Goal: Obtain resource: Download file/media

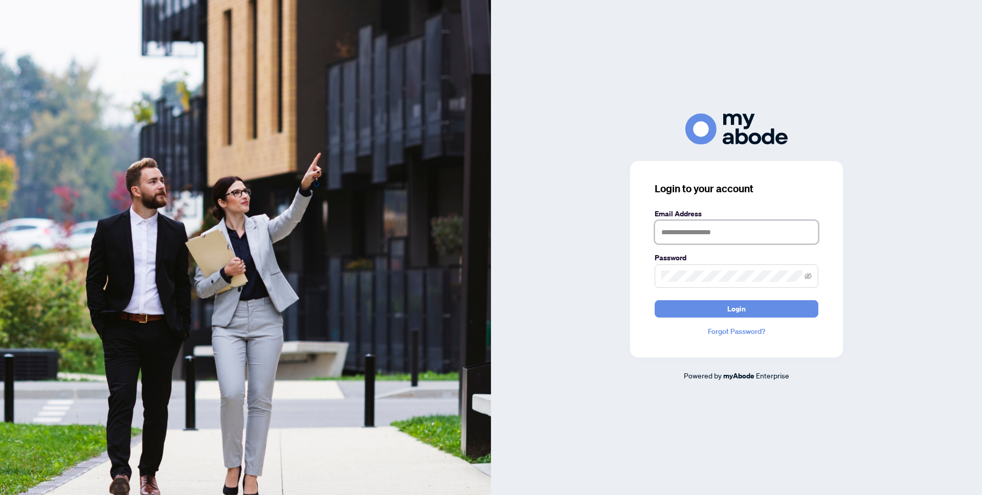
click at [778, 229] on input "text" at bounding box center [736, 232] width 164 height 24
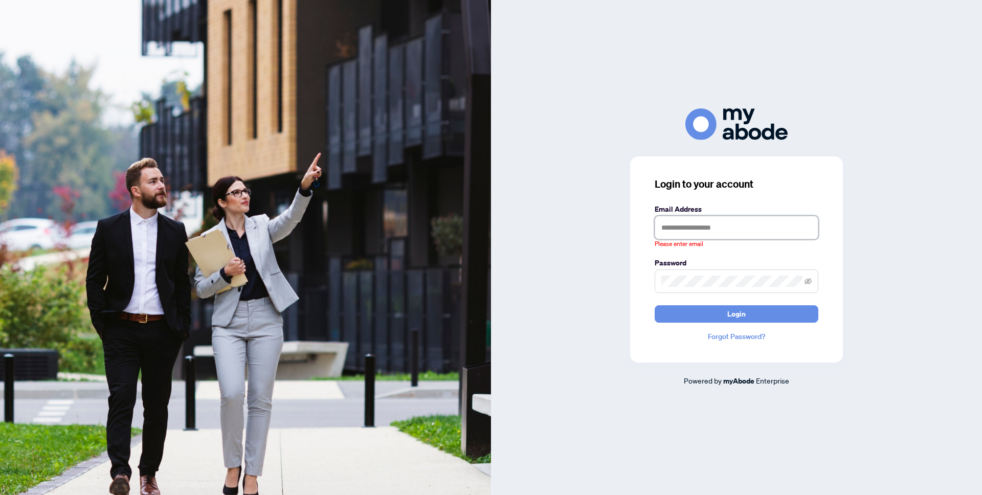
type input "**********"
click at [654, 305] on button "Login" at bounding box center [736, 313] width 164 height 17
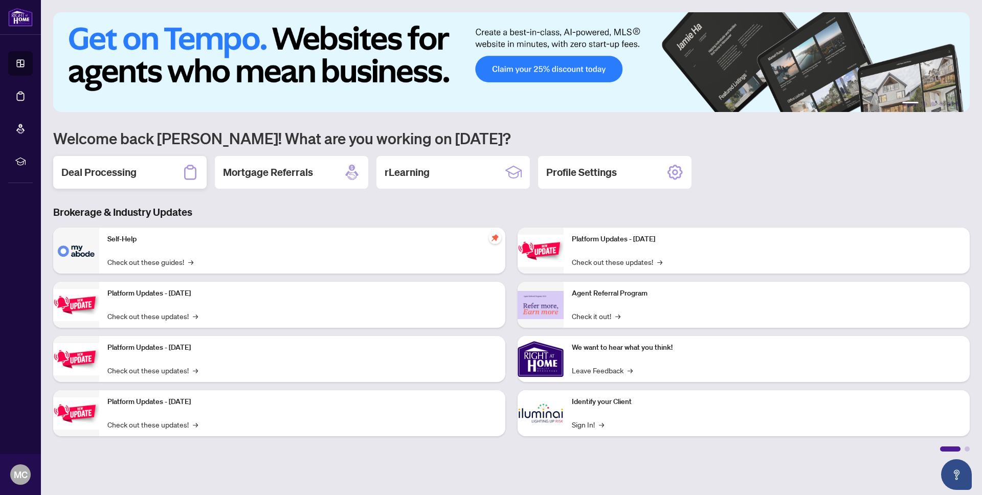
click at [121, 168] on h2 "Deal Processing" at bounding box center [98, 172] width 75 height 14
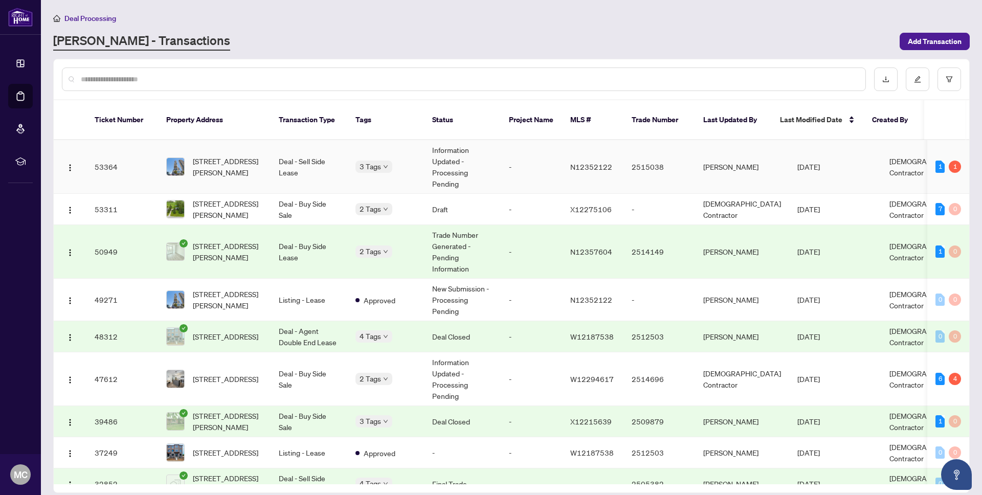
click at [334, 161] on td "Deal - Sell Side Lease" at bounding box center [308, 167] width 77 height 54
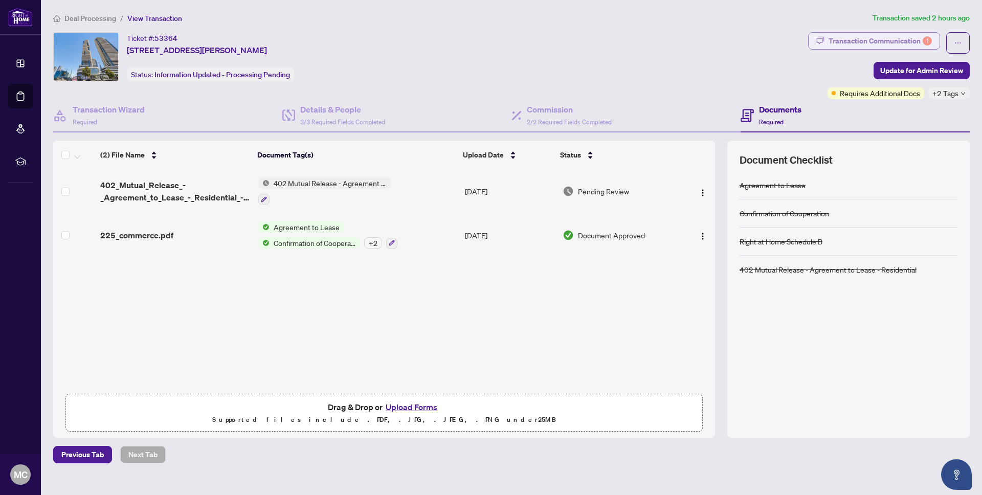
click at [905, 33] on div "Transaction Communication 1" at bounding box center [879, 41] width 103 height 16
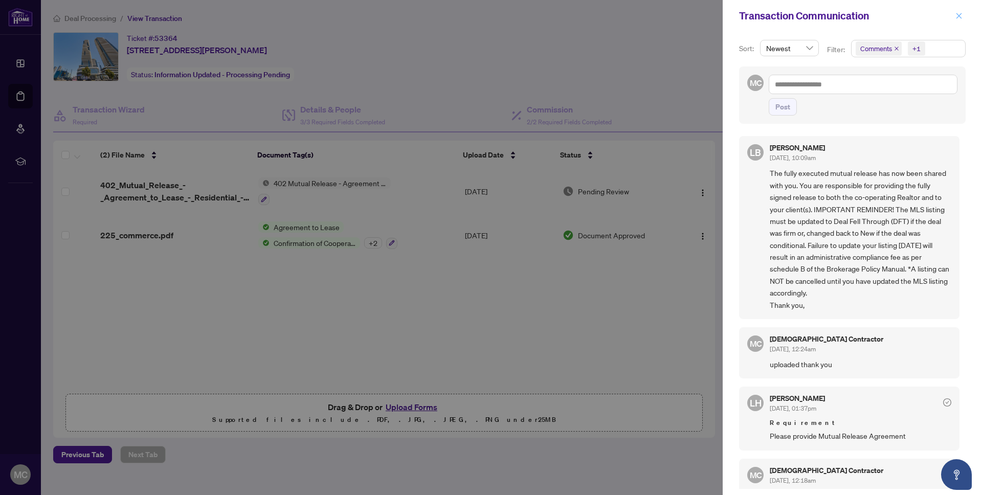
click at [960, 16] on icon "close" at bounding box center [958, 15] width 7 height 7
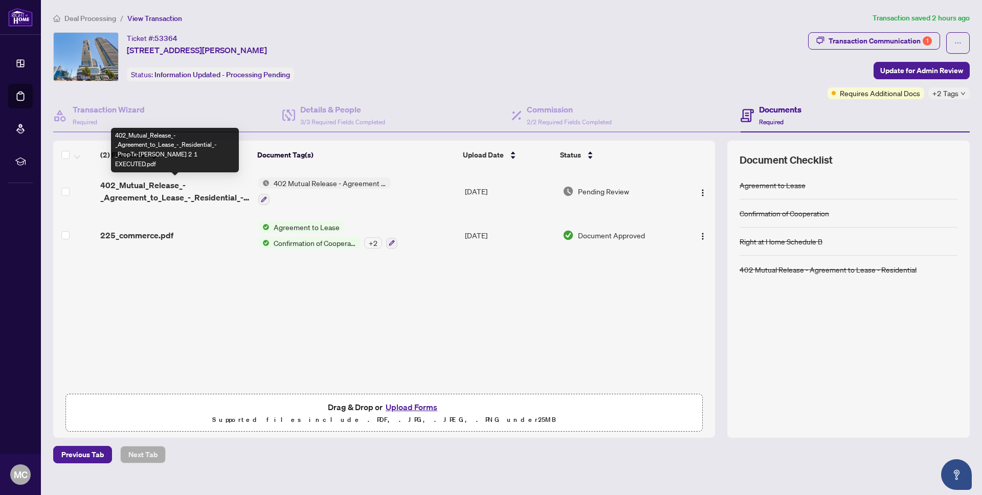
click at [173, 201] on span "402_Mutual_Release_-_Agreement_to_Lease_-_Residential_-_PropTx-[PERSON_NAME] 2 …" at bounding box center [175, 191] width 150 height 25
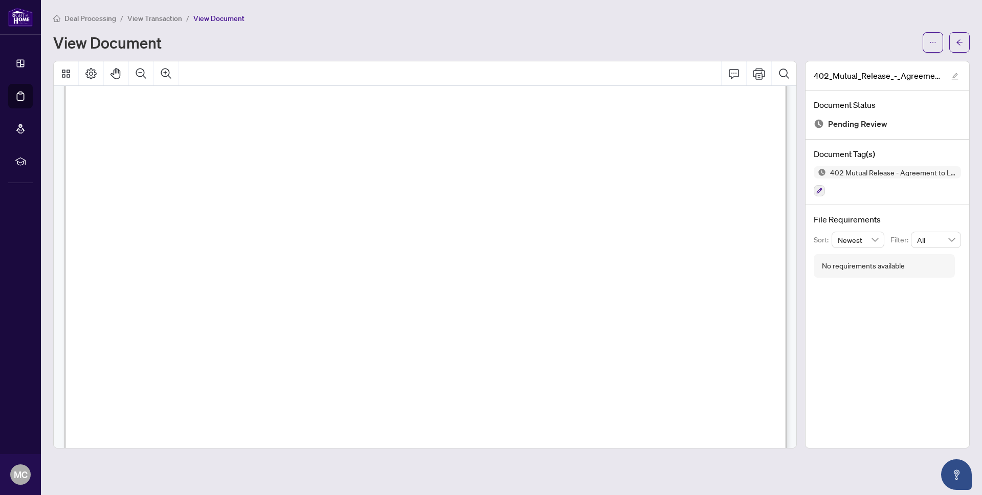
scroll to position [179, 0]
click at [936, 39] on button "button" at bounding box center [932, 42] width 20 height 20
click at [884, 66] on span "Download" at bounding box center [896, 64] width 78 height 11
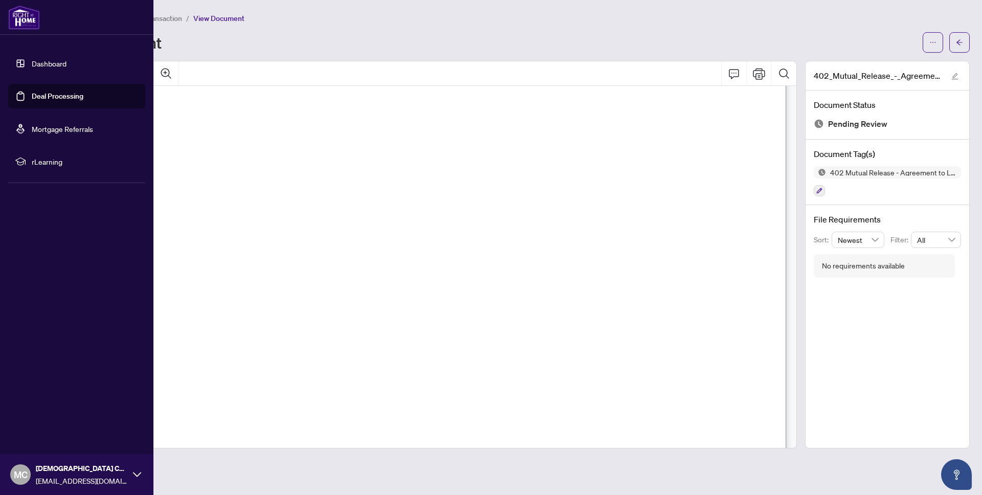
click at [24, 19] on img at bounding box center [24, 17] width 32 height 25
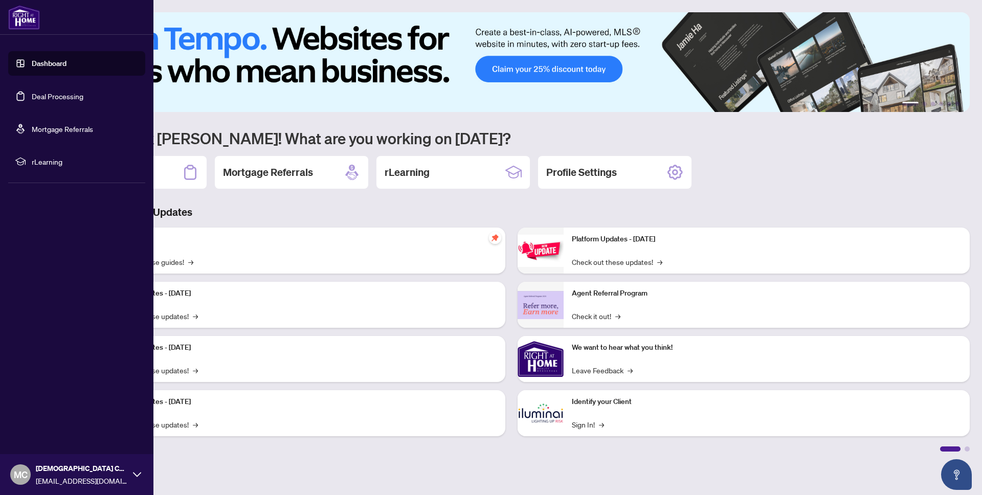
click at [52, 68] on link "Dashboard" at bounding box center [49, 63] width 35 height 9
click at [59, 61] on link "Dashboard" at bounding box center [49, 63] width 35 height 9
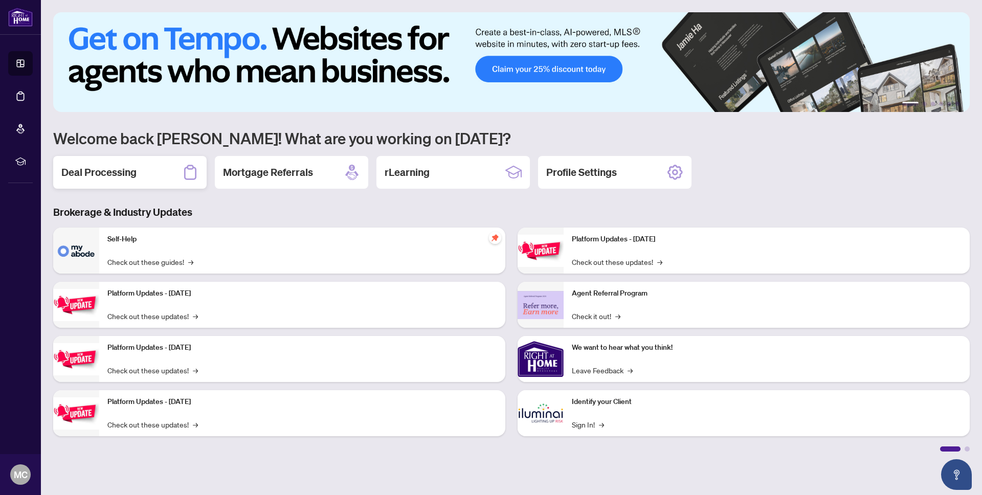
click at [120, 175] on h2 "Deal Processing" at bounding box center [98, 172] width 75 height 14
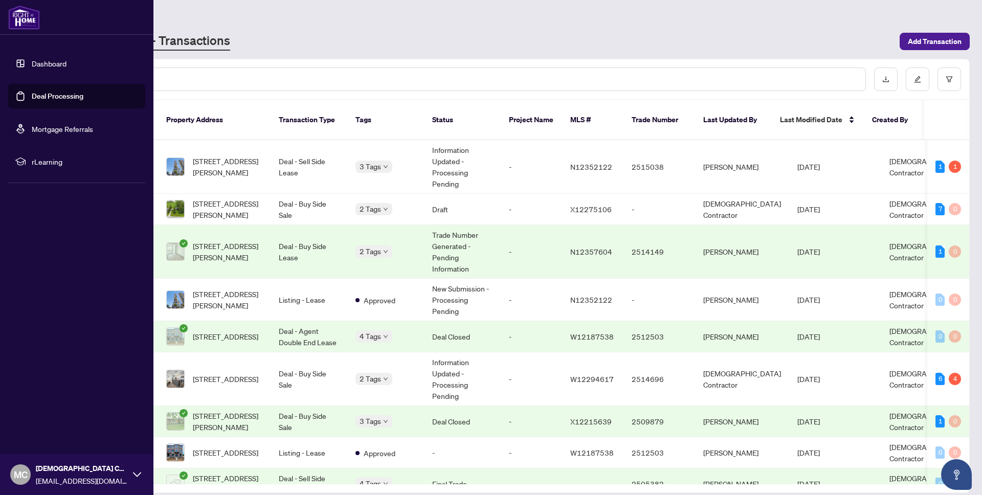
click at [52, 63] on link "Dashboard" at bounding box center [49, 63] width 35 height 9
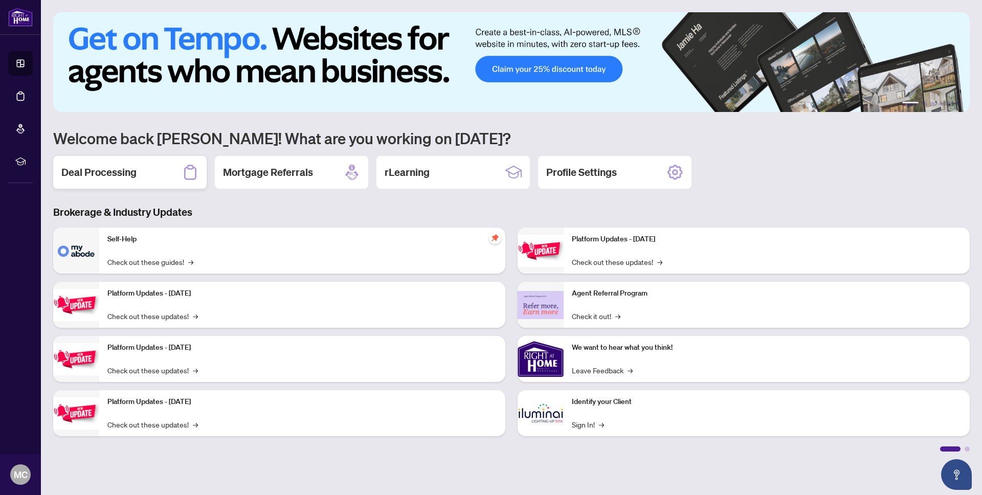
click at [90, 178] on h2 "Deal Processing" at bounding box center [98, 172] width 75 height 14
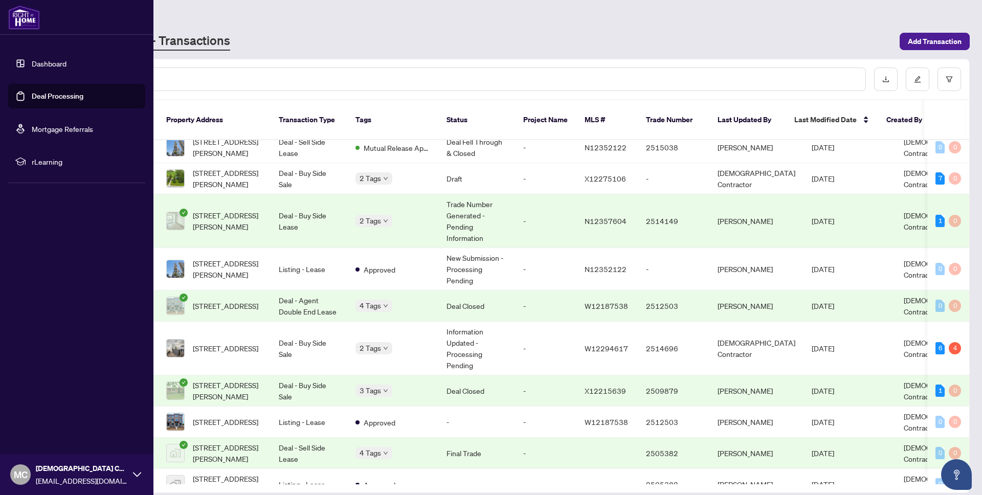
click at [45, 62] on link "Dashboard" at bounding box center [49, 63] width 35 height 9
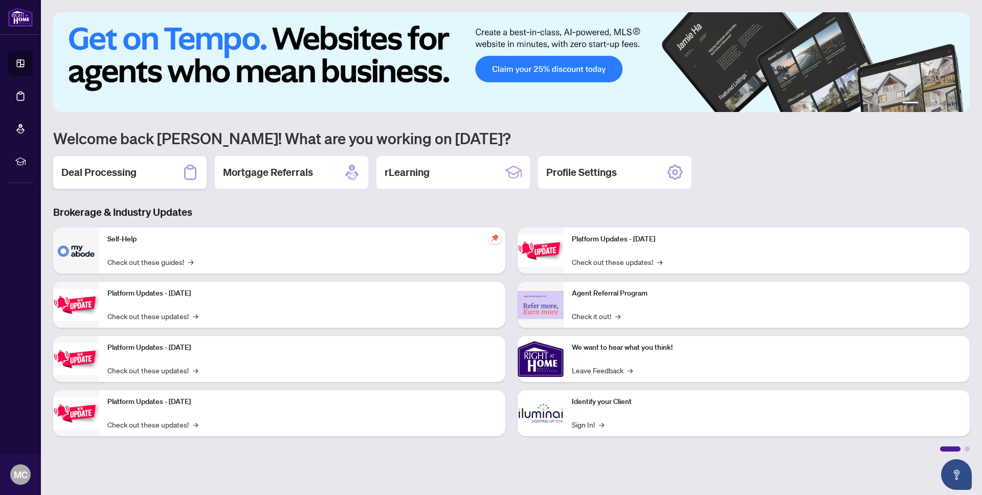
click at [83, 174] on h2 "Deal Processing" at bounding box center [98, 172] width 75 height 14
